Goal: Information Seeking & Learning: Check status

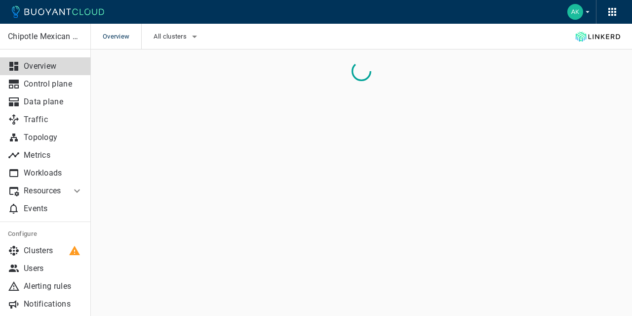
click at [193, 40] on icon "button" at bounding box center [195, 37] width 12 height 12
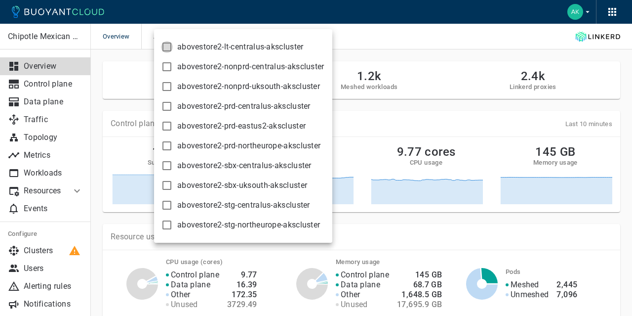
click at [167, 46] on input "abovestore2-lt-centralus-akscluster" at bounding box center [167, 47] width 12 height 12
checkbox input "true"
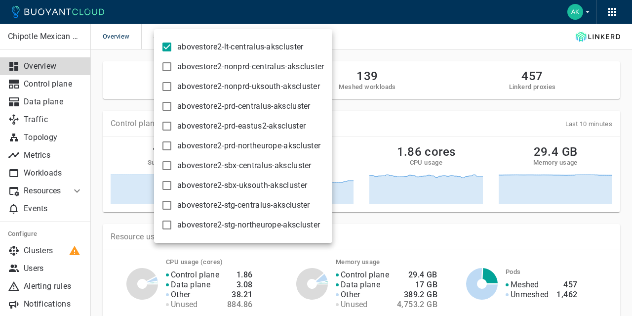
click at [370, 32] on div at bounding box center [316, 158] width 632 height 316
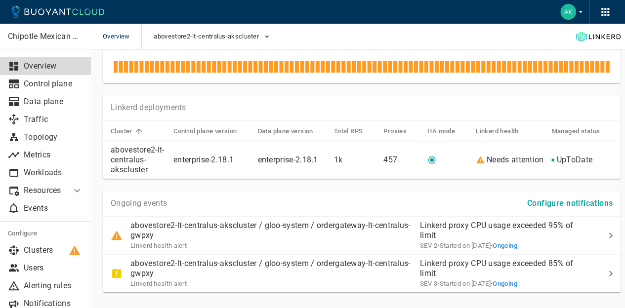
scroll to position [412, 0]
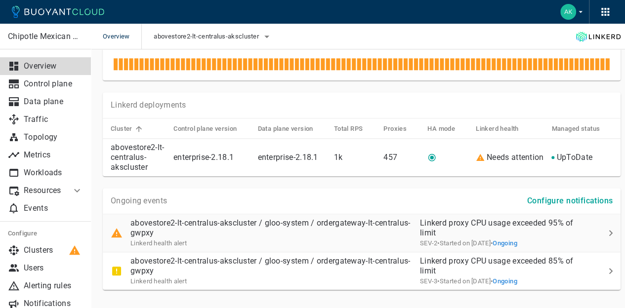
click at [395, 225] on p "abovestore2-lt-centralus-akscluster / gloo-system / ordergateway-lt-centralus-g…" at bounding box center [271, 228] width 282 height 20
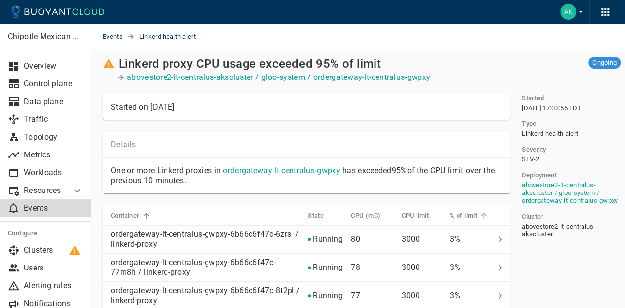
scroll to position [5, 0]
click at [479, 217] on icon at bounding box center [483, 215] width 9 height 9
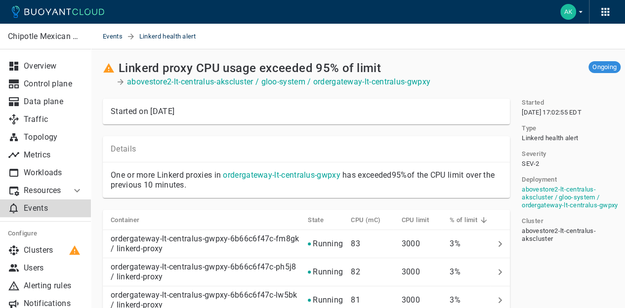
click at [45, 209] on p "Events" at bounding box center [53, 208] width 59 height 10
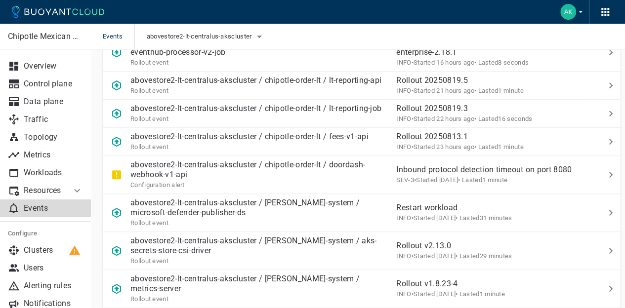
scroll to position [237, 0]
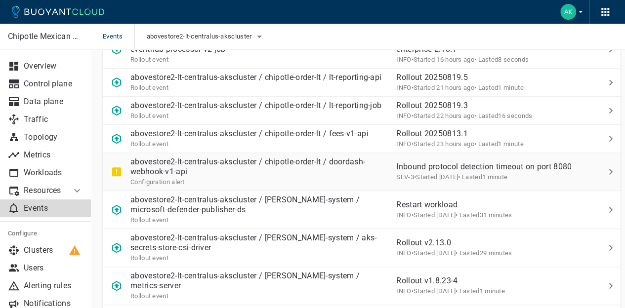
click at [310, 177] on p "abovestore2-lt-centralus-akscluster / chipotle-order-lt / doordash-webhook-v1-a…" at bounding box center [259, 167] width 258 height 20
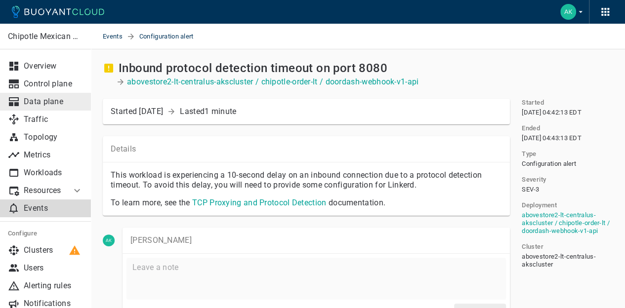
click at [46, 99] on p "Data plane" at bounding box center [53, 102] width 59 height 10
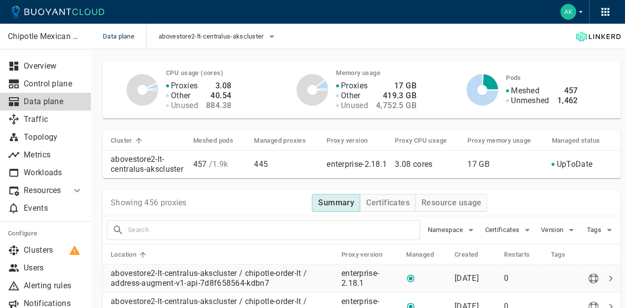
click at [209, 275] on td "abovestore2-lt-centralus-akscluster / chipotle-order-lt / address-augment-v1-ap…" at bounding box center [218, 279] width 231 height 28
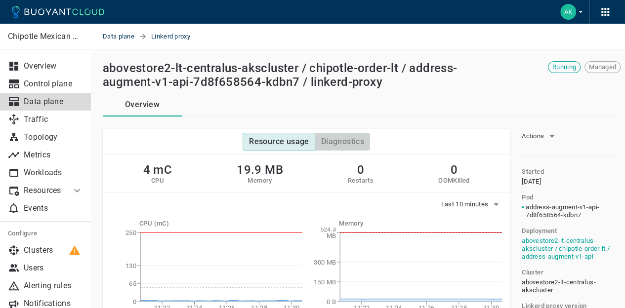
click at [338, 145] on button "Diagnostics" at bounding box center [342, 142] width 55 height 18
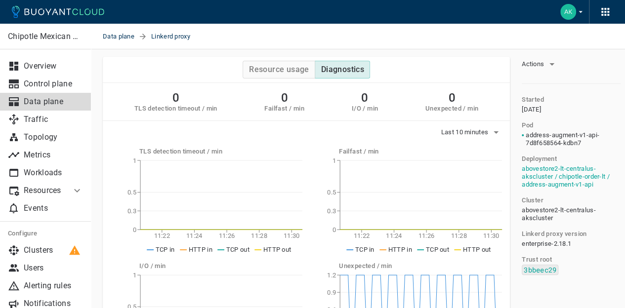
scroll to position [71, 0]
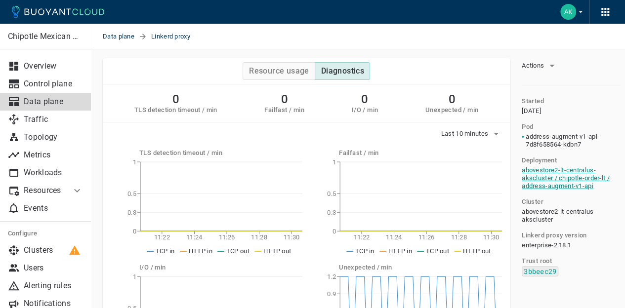
click at [562, 172] on link "abovestore2-lt-centralus-akscluster / chipotle-order-lt / address-augment-v1-api" at bounding box center [566, 177] width 88 height 23
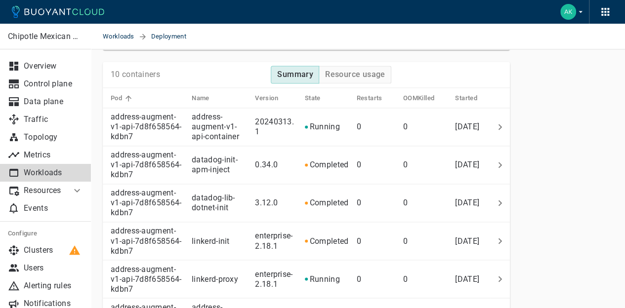
scroll to position [691, 0]
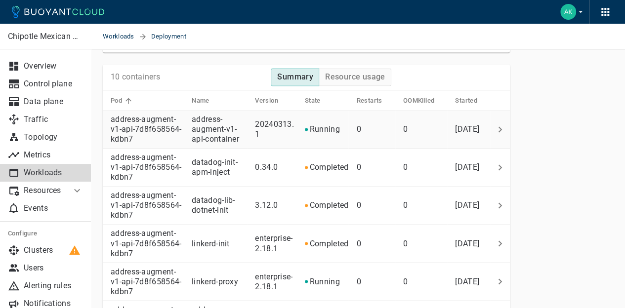
click at [281, 124] on p "20240313.1" at bounding box center [274, 129] width 39 height 19
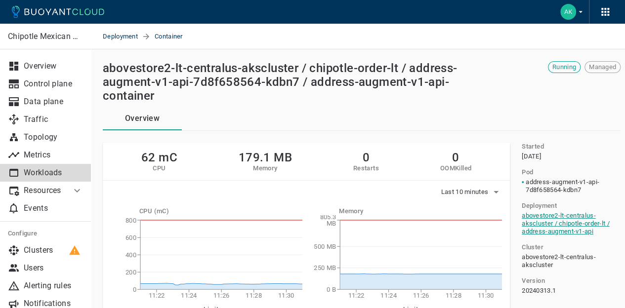
click at [562, 223] on link "abovestore2-lt-centralus-akscluster / chipotle-order-lt / address-augment-v1-api" at bounding box center [566, 223] width 88 height 23
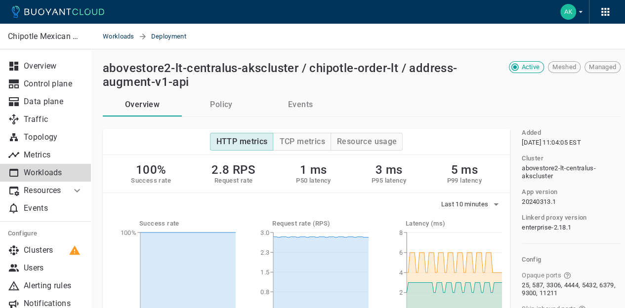
click at [74, 193] on icon at bounding box center [77, 191] width 12 height 12
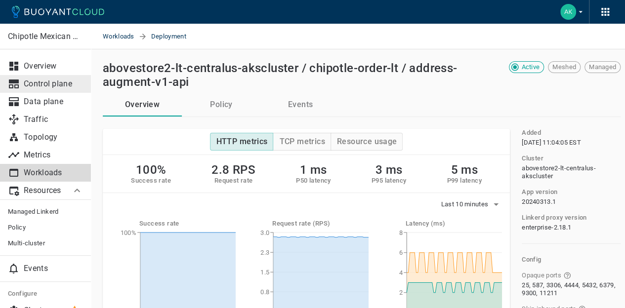
click at [49, 82] on p "Control plane" at bounding box center [53, 84] width 59 height 10
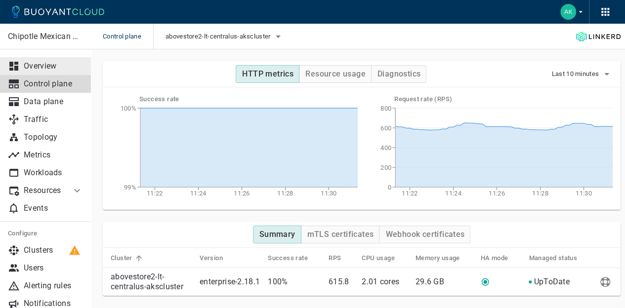
click at [46, 65] on p "Overview" at bounding box center [53, 66] width 59 height 10
